Goal: Transaction & Acquisition: Purchase product/service

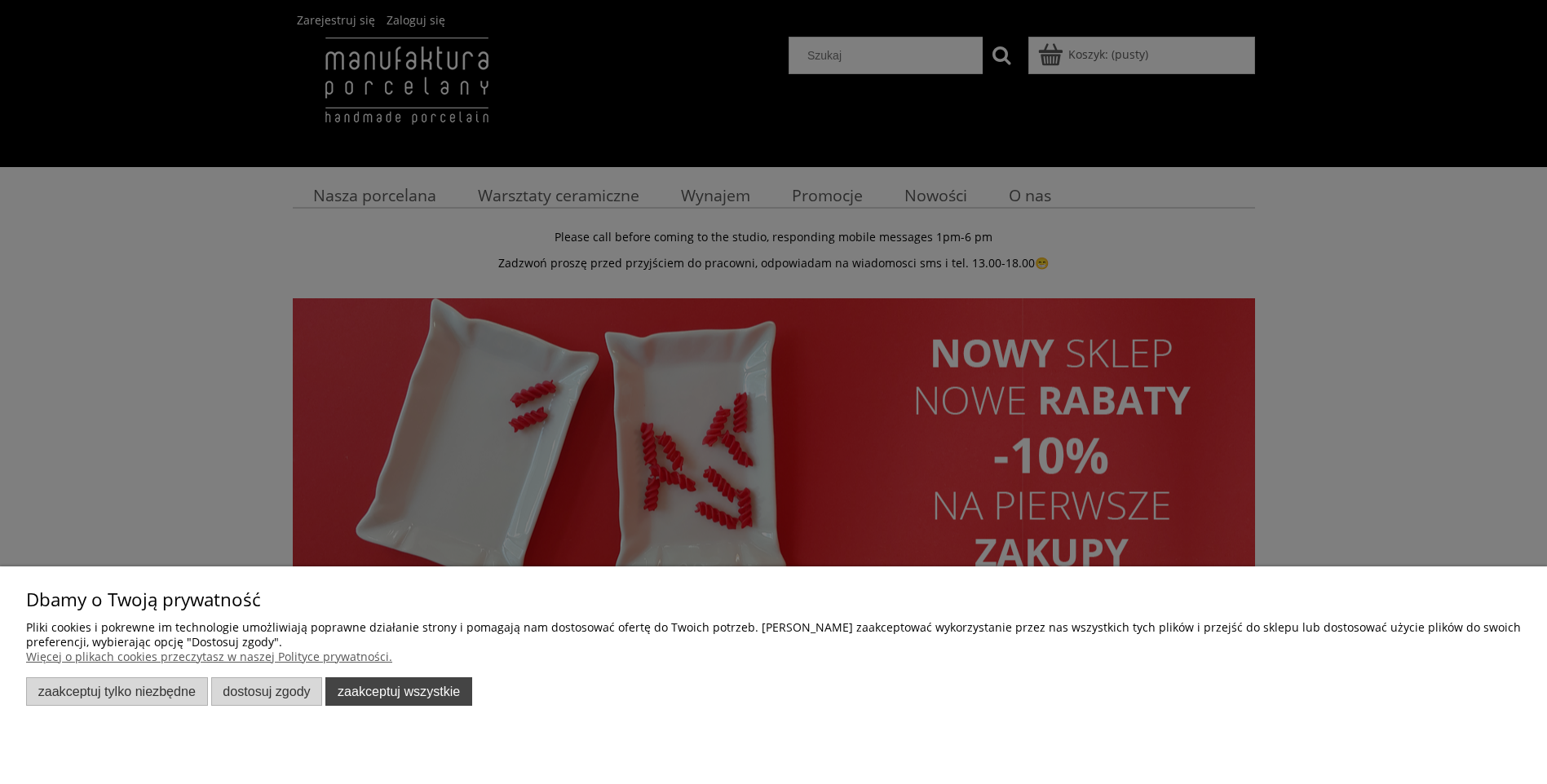
click at [404, 689] on button "Zaakceptuj wszystkie" at bounding box center [399, 692] width 147 height 29
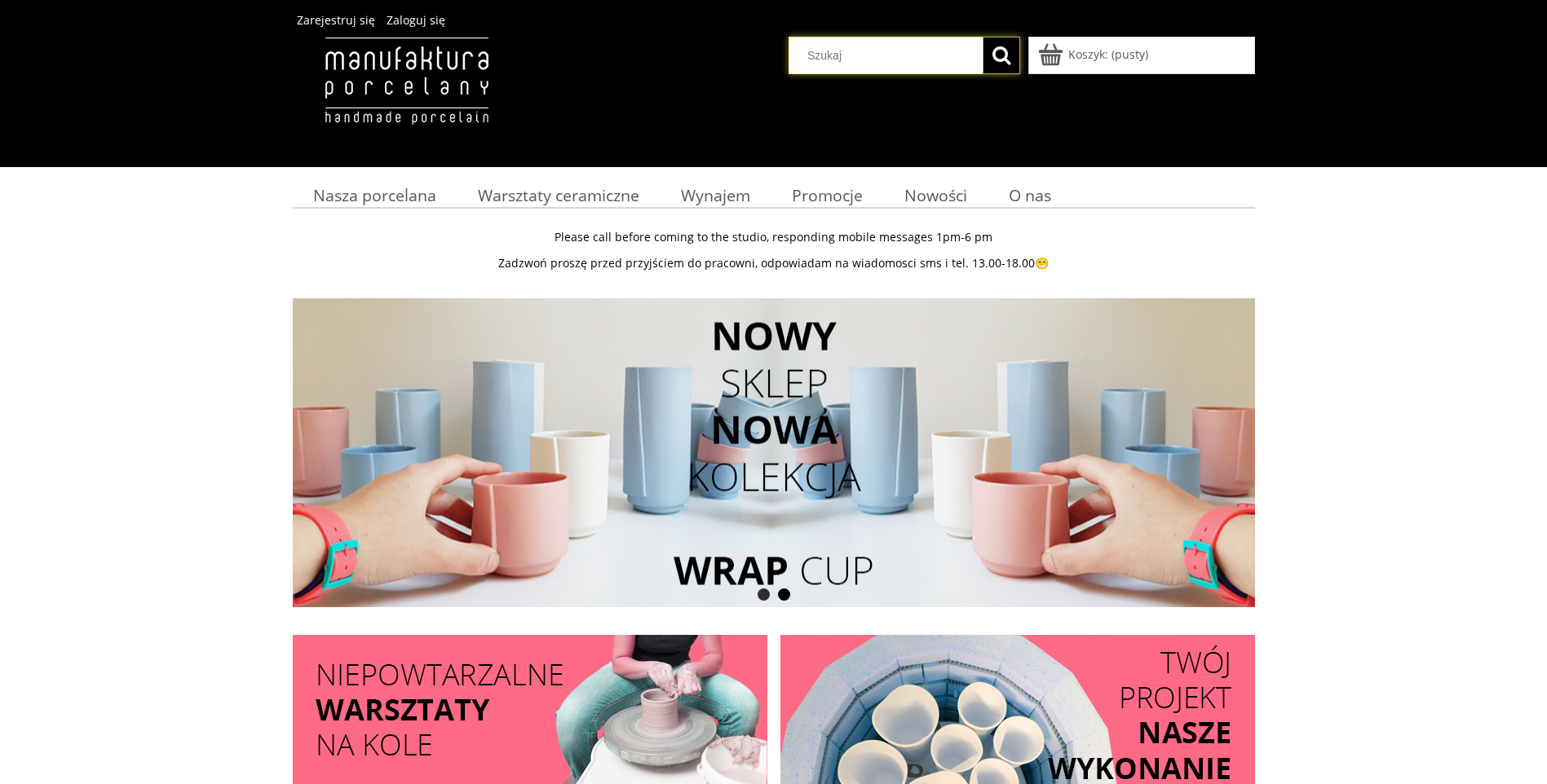
click at [847, 59] on input "Szukaj w sklepie" at bounding box center [889, 55] width 187 height 36
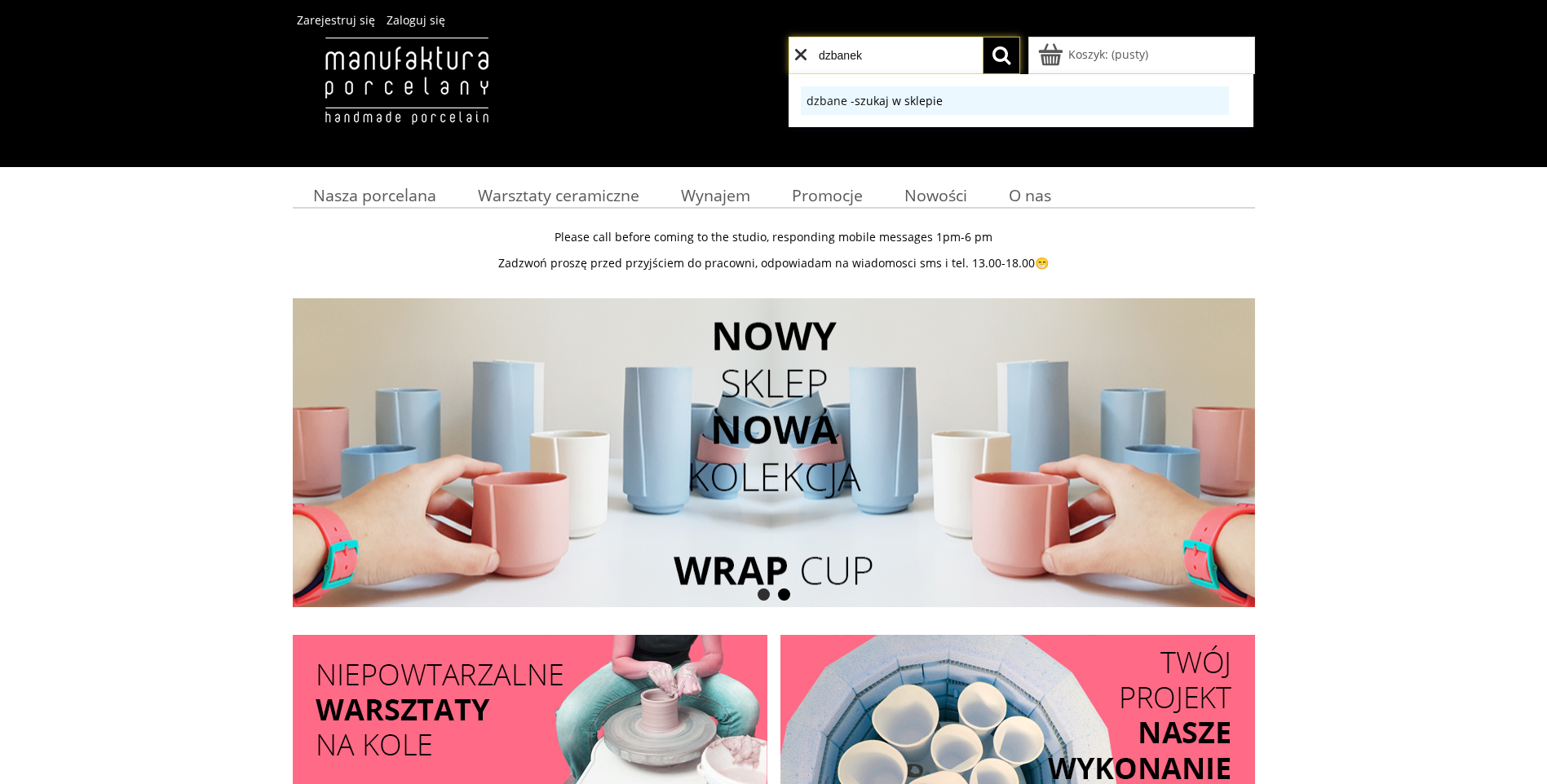
type input "dzbanek"
click at [854, 93] on button "szukaj w sklepie" at bounding box center [898, 101] width 88 height 16
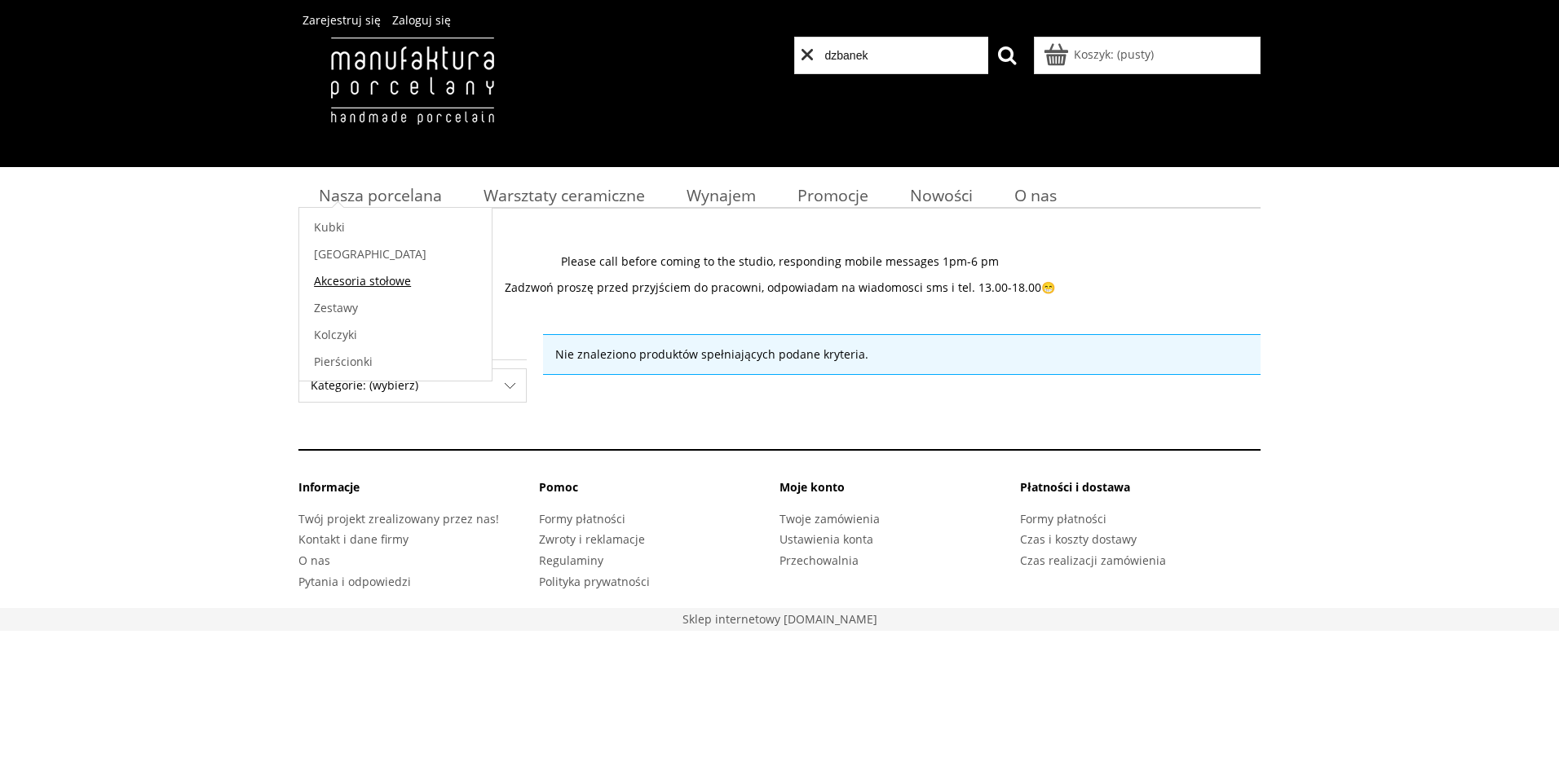
click at [371, 282] on span "Akcesoria stołowe" at bounding box center [362, 281] width 97 height 15
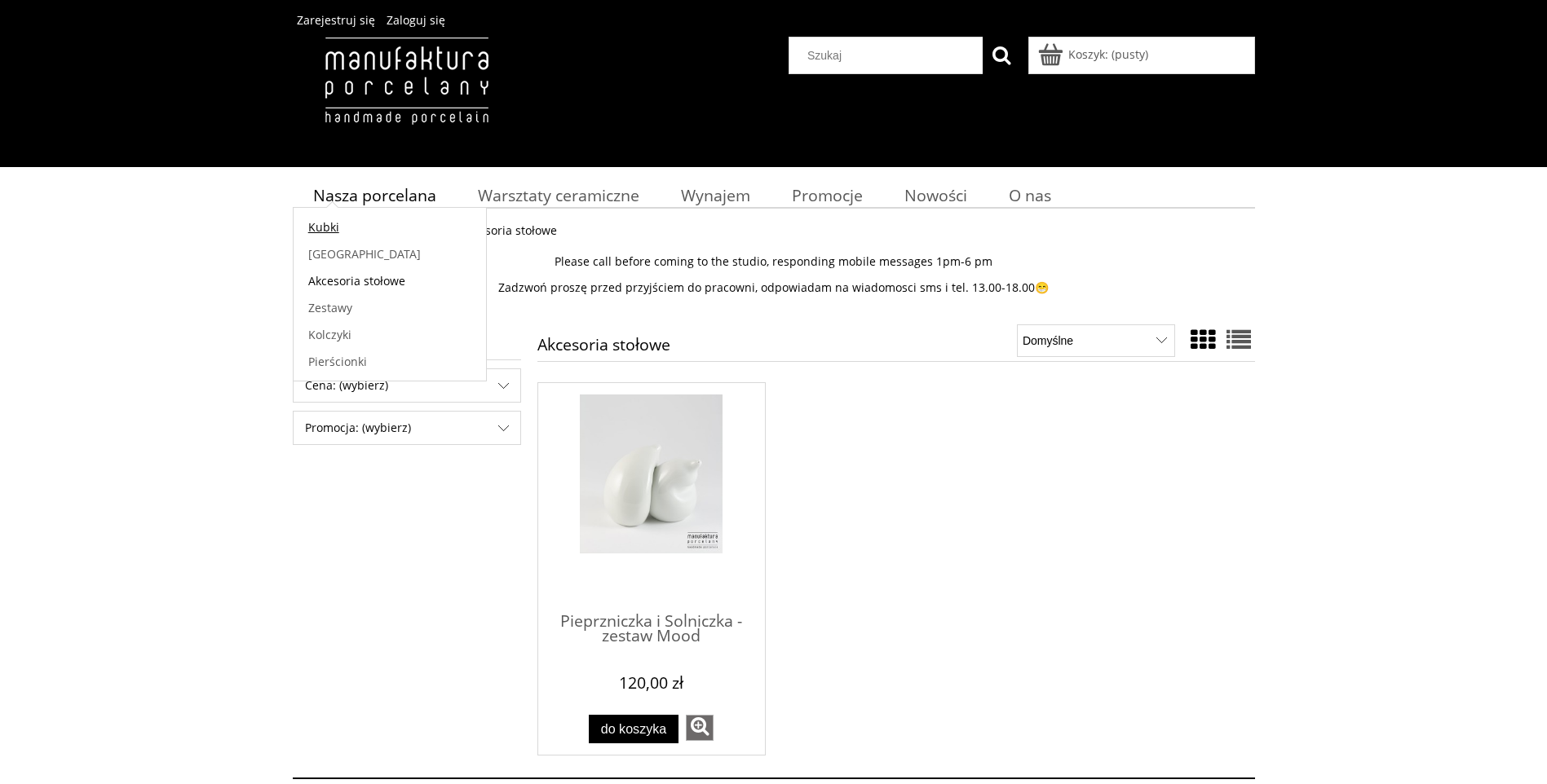
click at [327, 225] on span "Kubki" at bounding box center [323, 226] width 31 height 15
click at [336, 301] on span "Zestawy" at bounding box center [330, 307] width 44 height 15
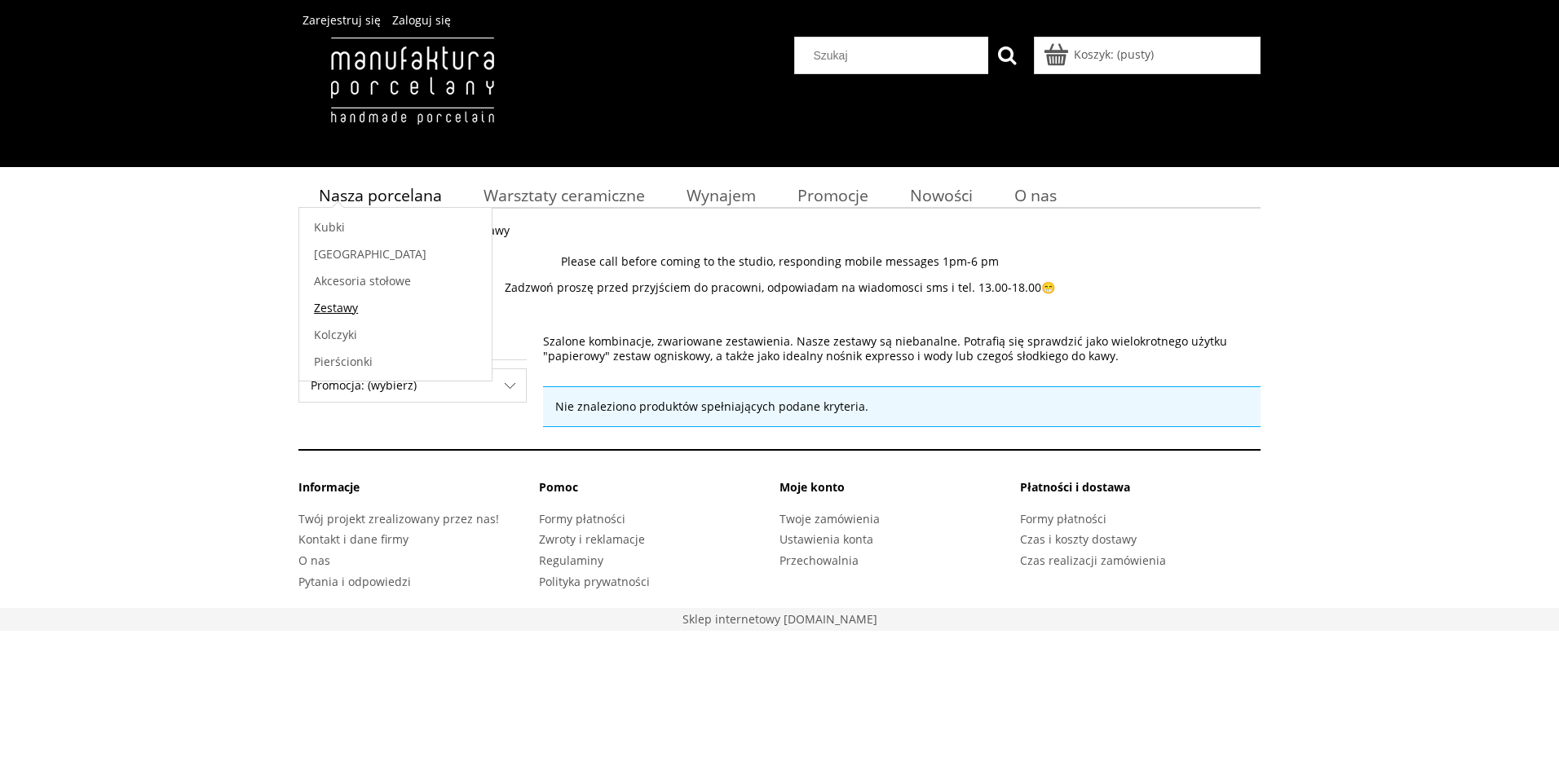
click at [333, 304] on span "Zestawy" at bounding box center [336, 307] width 44 height 15
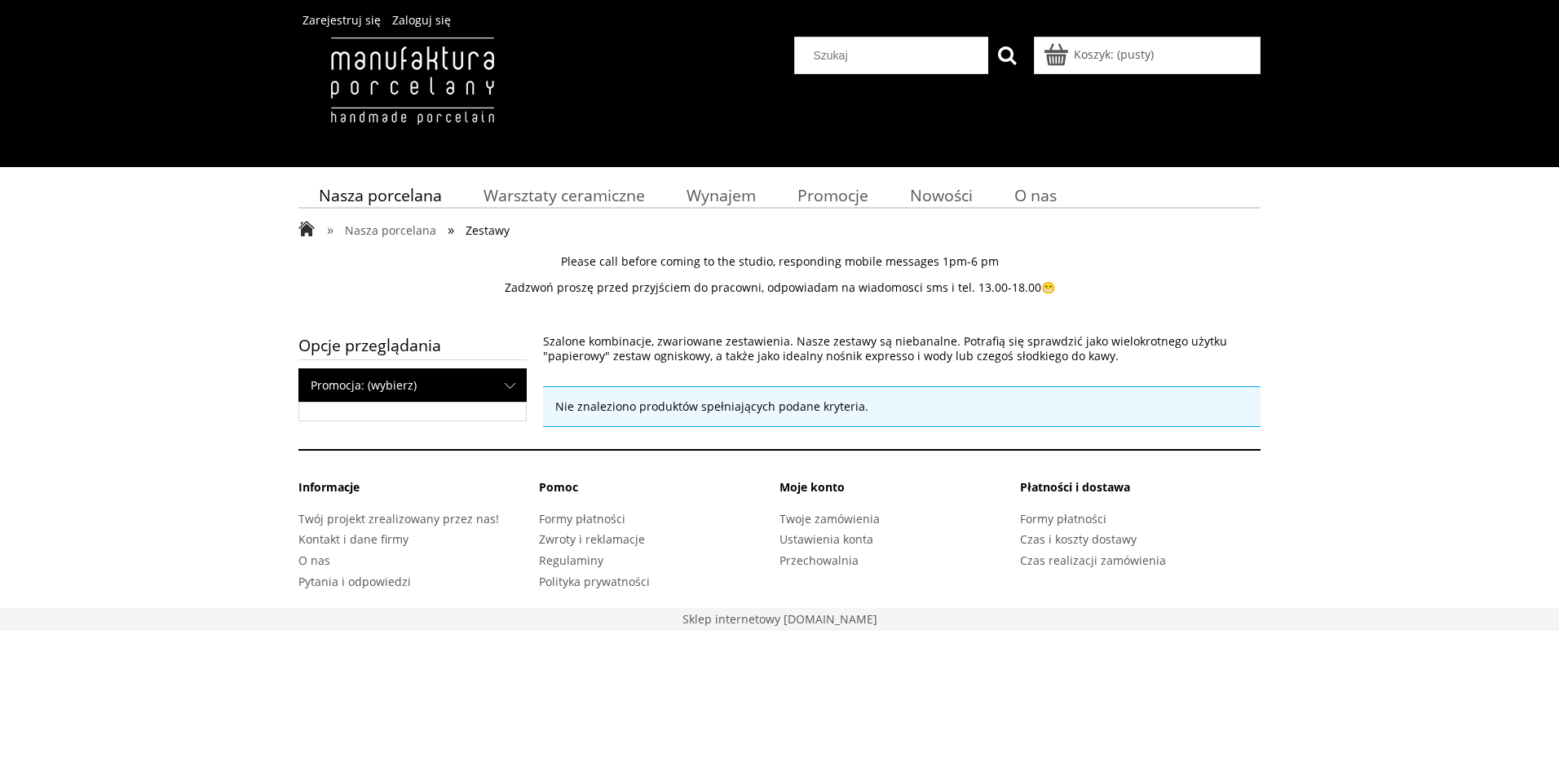
click at [515, 380] on span "Promocja: (wybierz)" at bounding box center [412, 386] width 226 height 33
click at [507, 381] on span "Promocja: (wybierz)" at bounding box center [412, 386] width 226 height 33
click at [838, 196] on span "Promocje" at bounding box center [832, 195] width 71 height 22
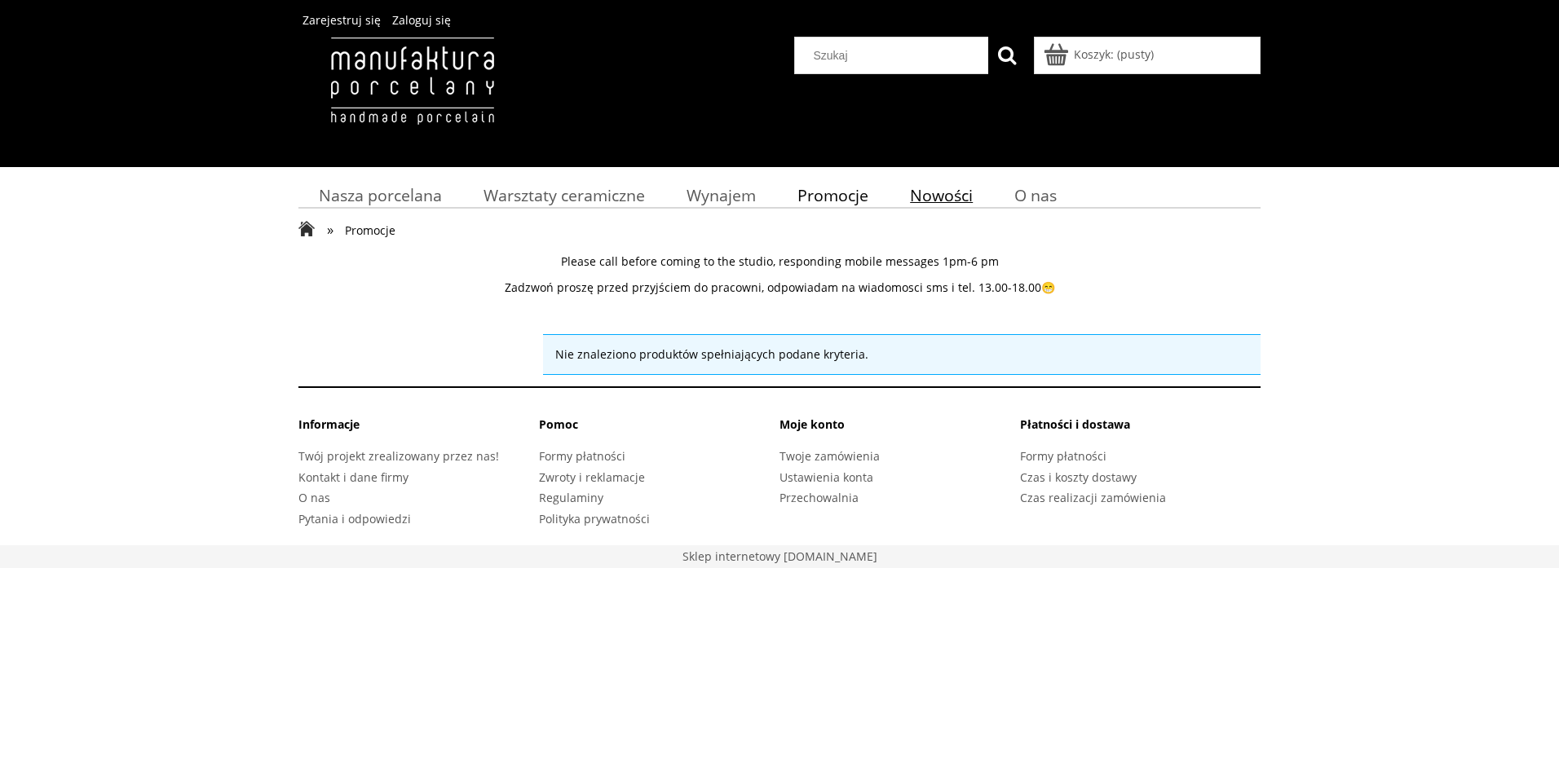
click at [936, 199] on span "Nowości" at bounding box center [941, 195] width 63 height 22
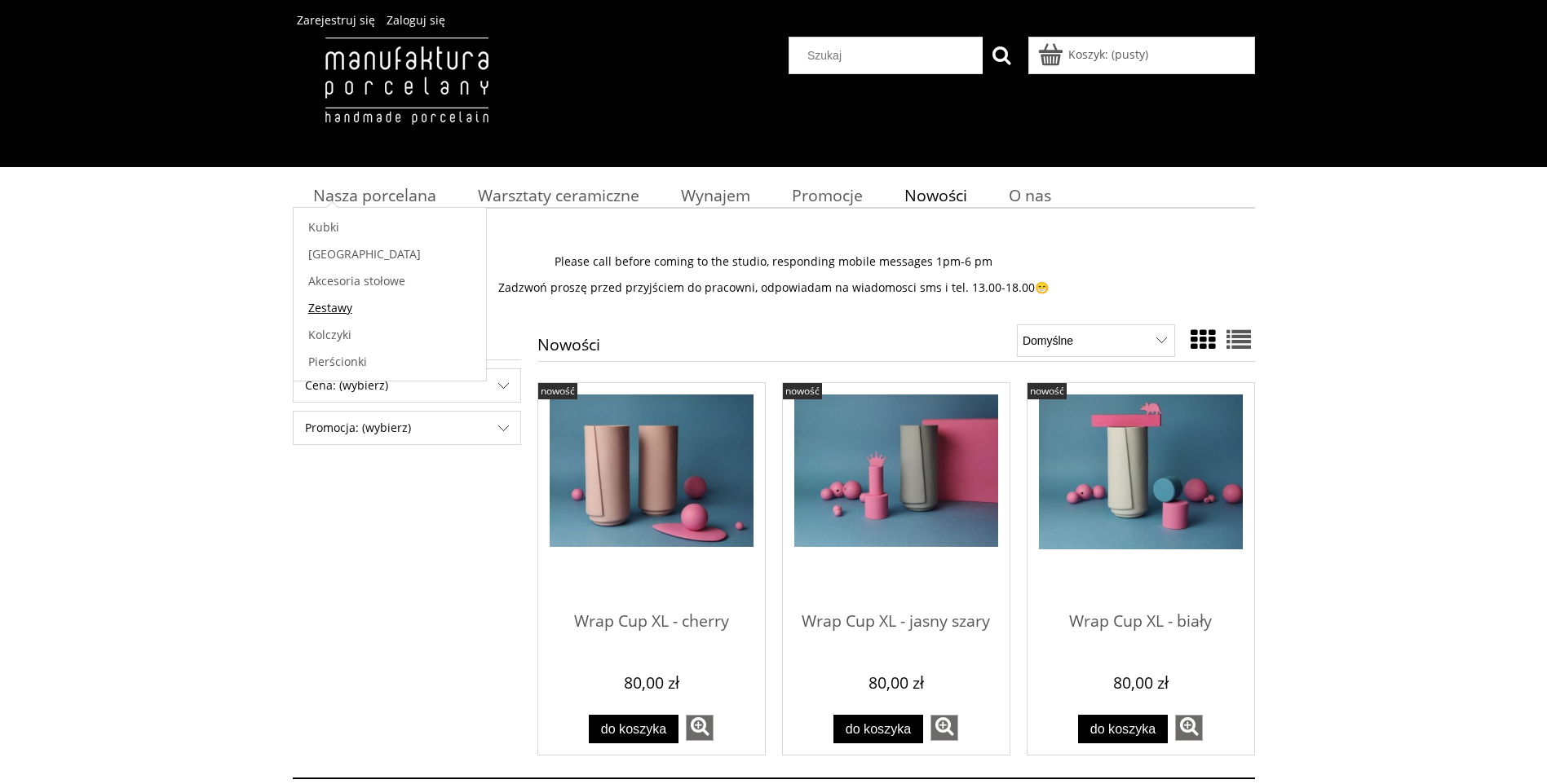
click at [322, 306] on span "Zestawy" at bounding box center [330, 307] width 44 height 15
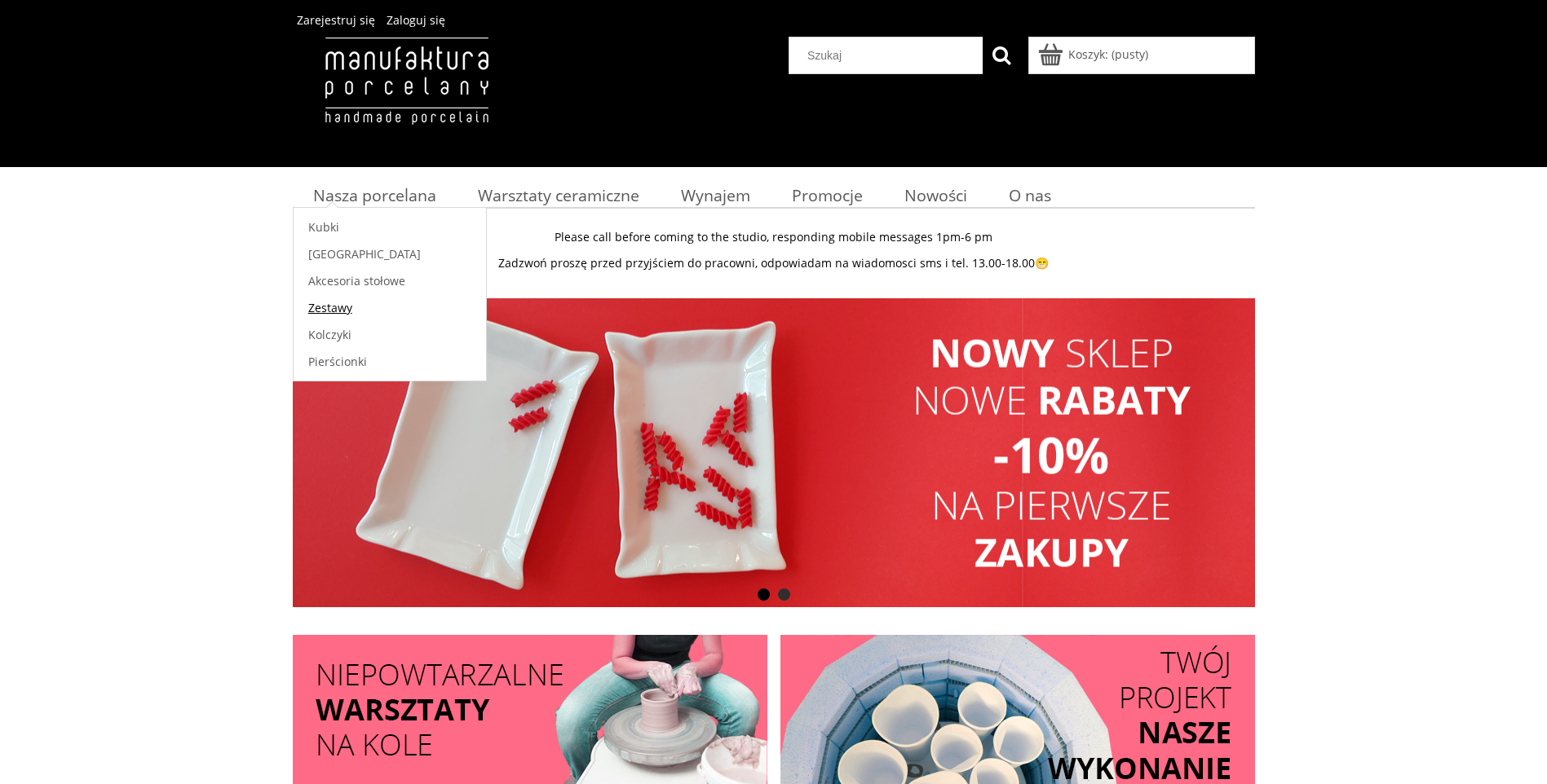
click at [339, 306] on span "Zestawy" at bounding box center [330, 307] width 44 height 15
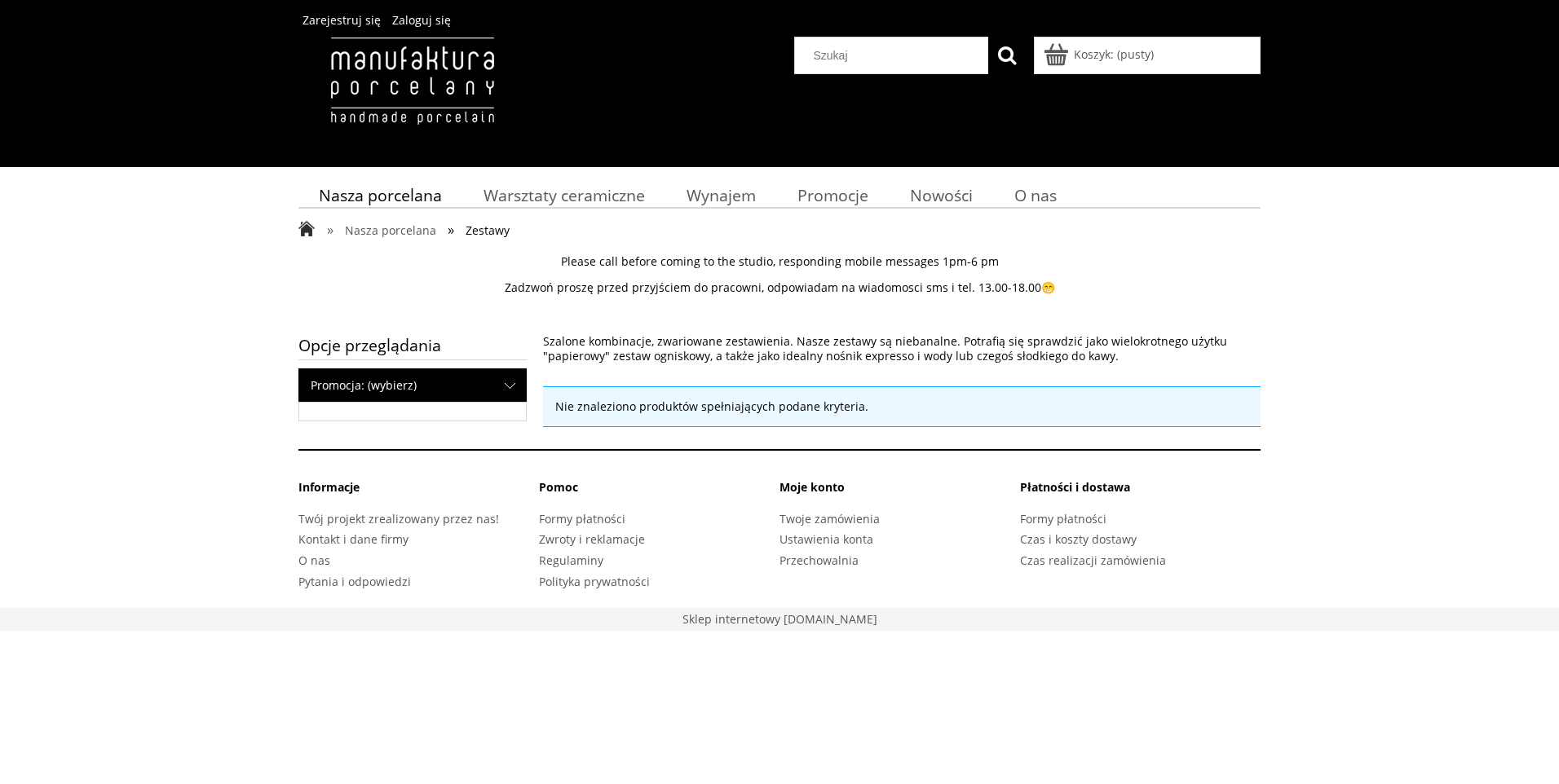
click at [510, 381] on span "Promocja: (wybierz)" at bounding box center [412, 386] width 226 height 33
click at [343, 387] on span "Promocja: (wybierz)" at bounding box center [412, 386] width 226 height 33
